Goal: Information Seeking & Learning: Learn about a topic

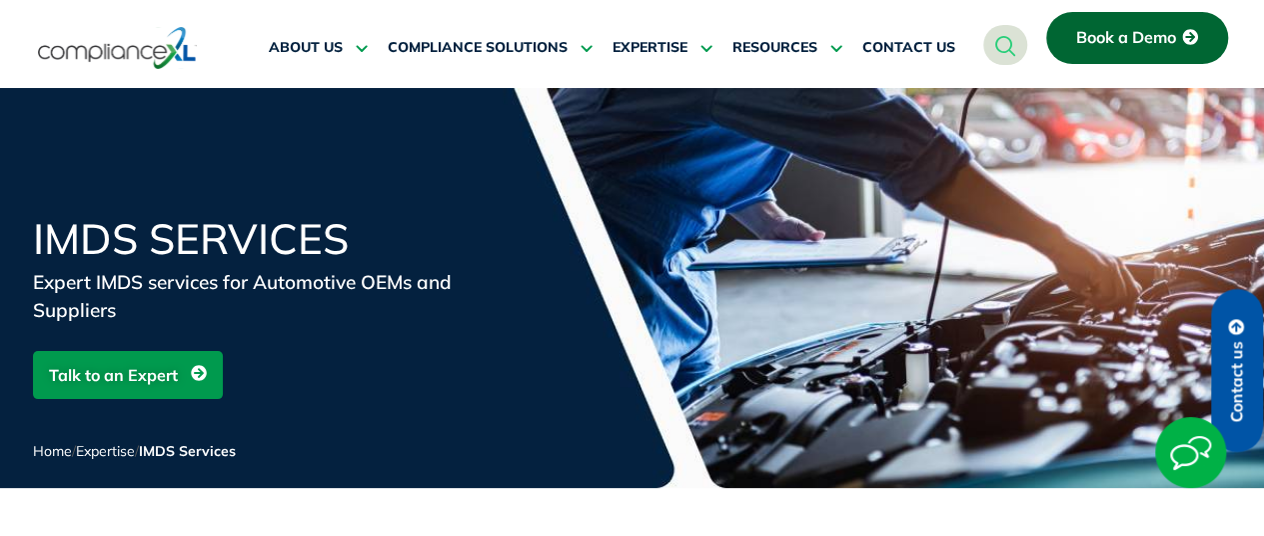
scroll to position [105, 0]
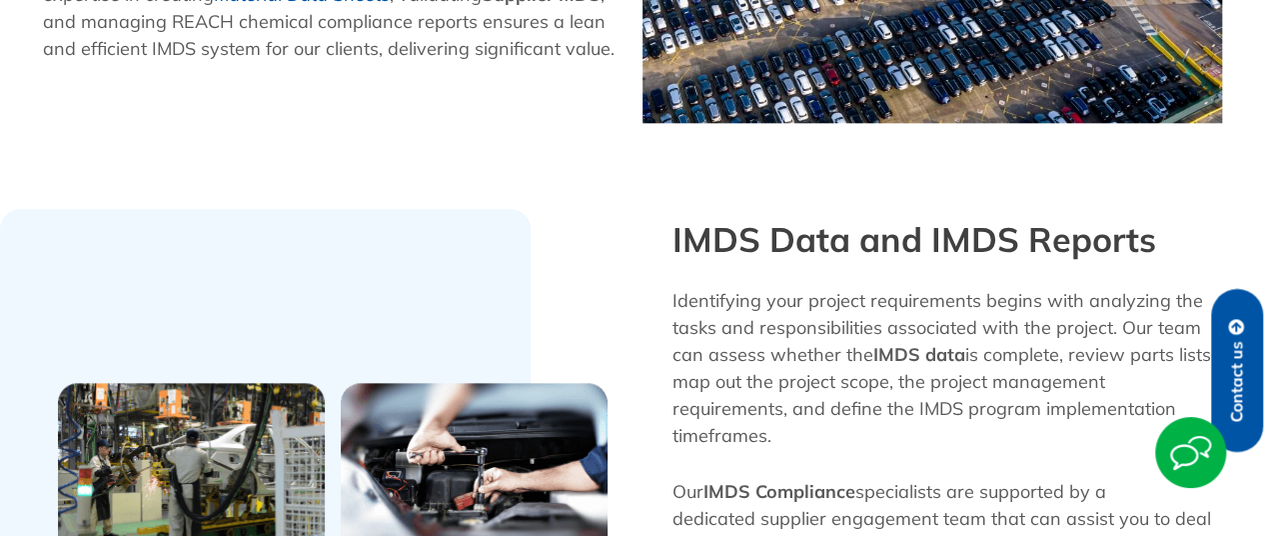
scroll to position [2721, 0]
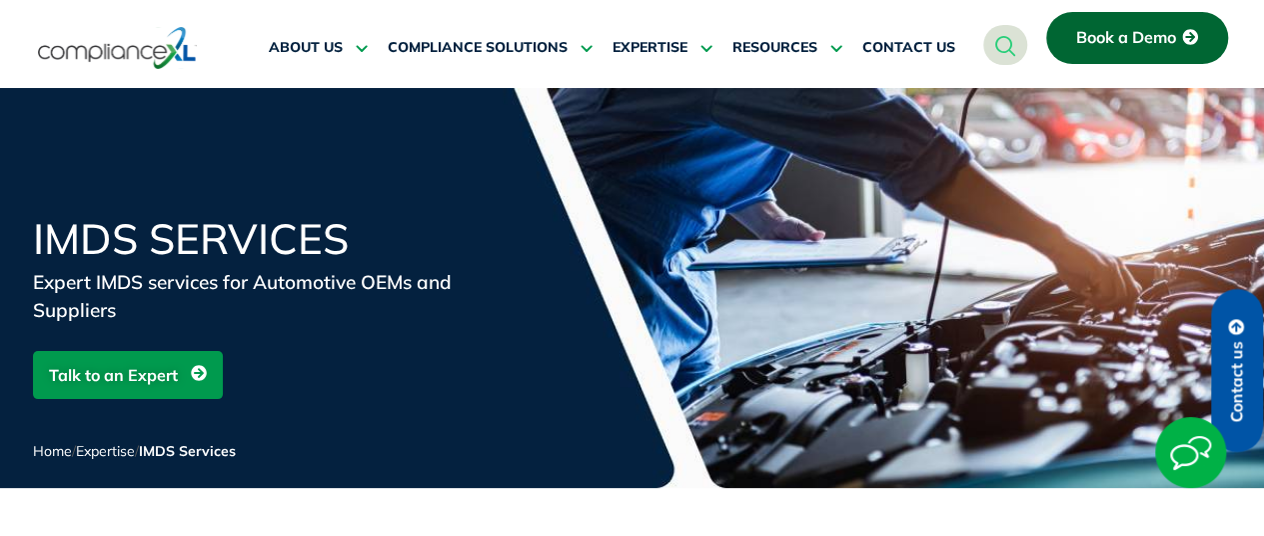
scroll to position [2638, 0]
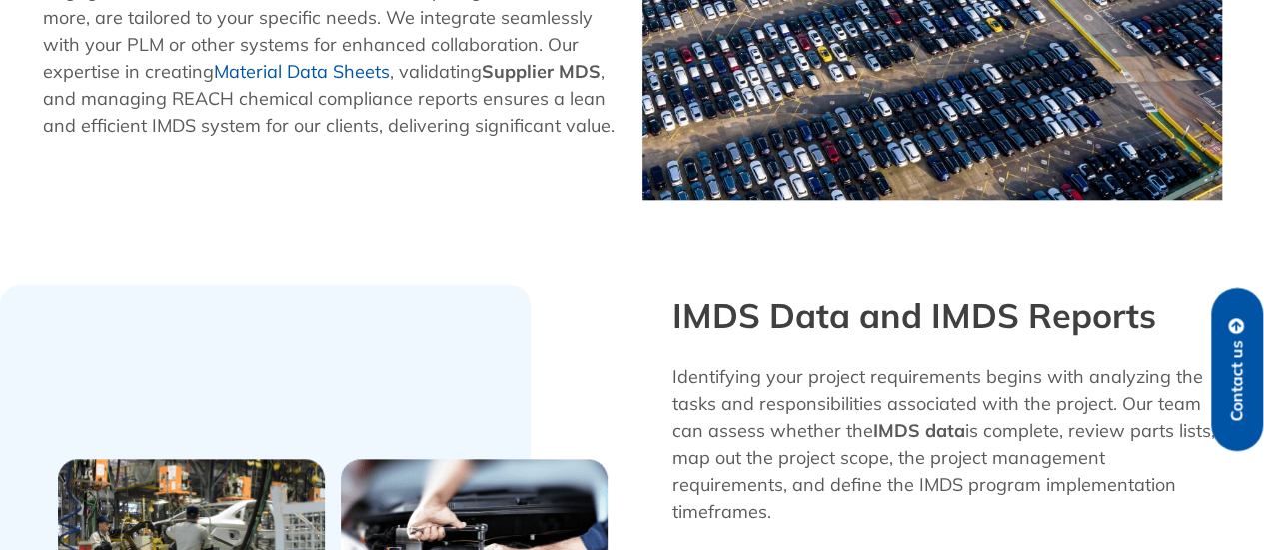
scroll to position [1535, 0]
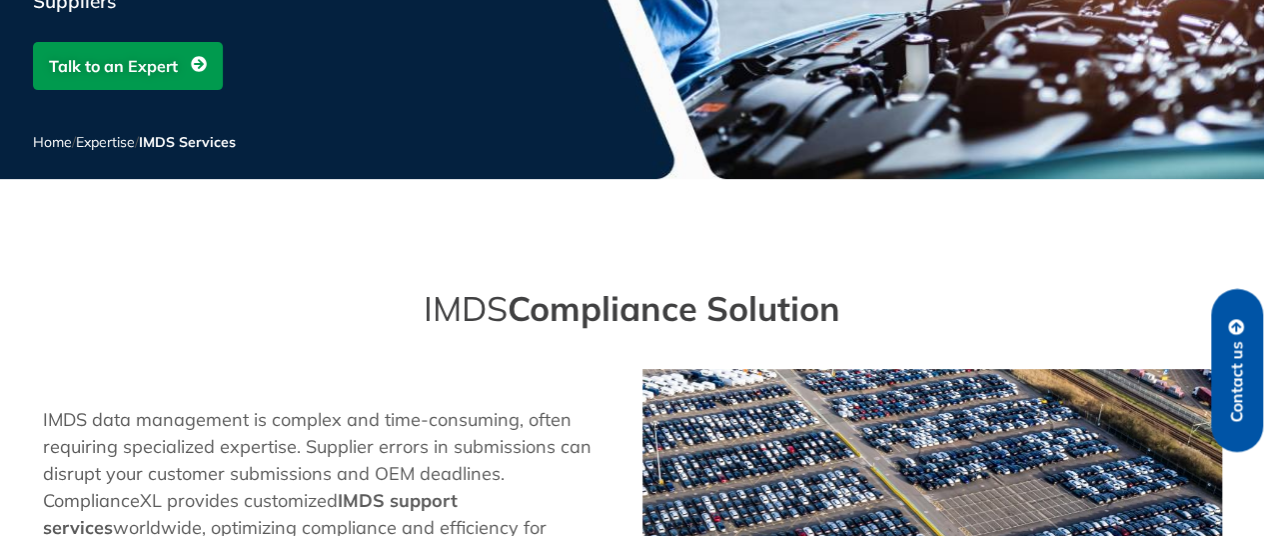
scroll to position [2610, 0]
